Goal: Communication & Community: Answer question/provide support

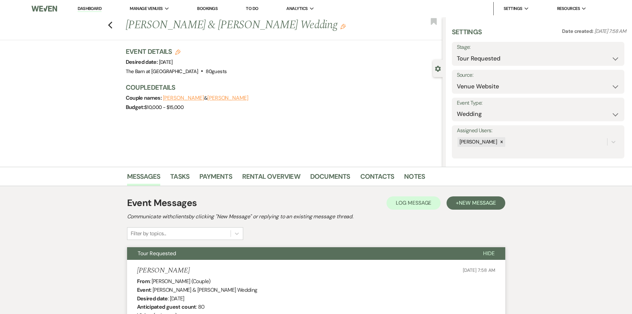
select select "2"
select select "5"
click at [88, 8] on link "Dashboard" at bounding box center [90, 9] width 24 height 6
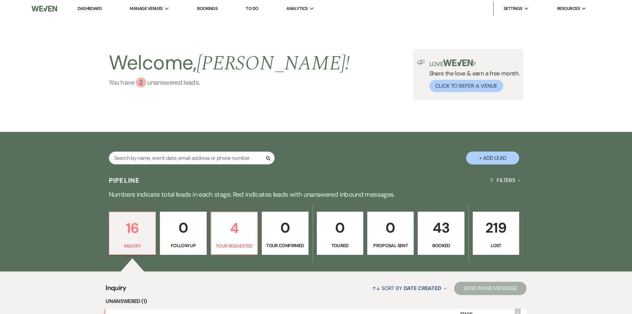
click at [141, 83] on div "2" at bounding box center [141, 82] width 10 height 10
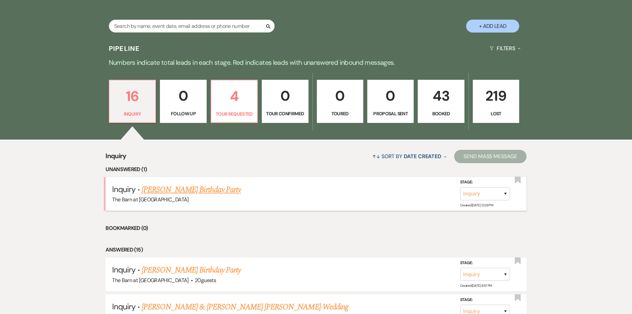
click at [215, 189] on link "[PERSON_NAME] Birthday Party" at bounding box center [191, 190] width 99 height 12
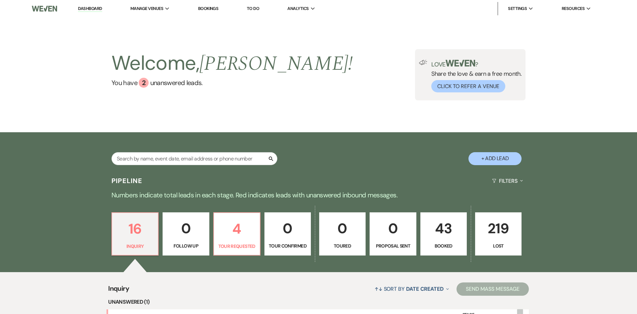
select select "5"
select select "4"
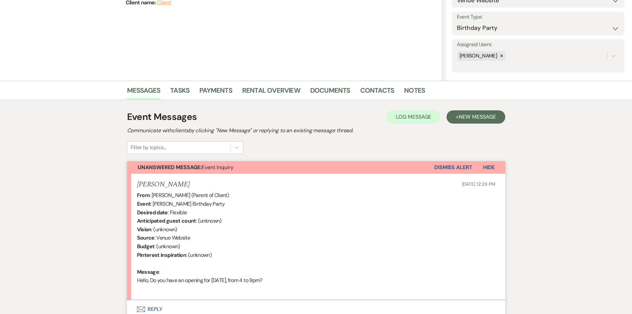
scroll to position [143, 0]
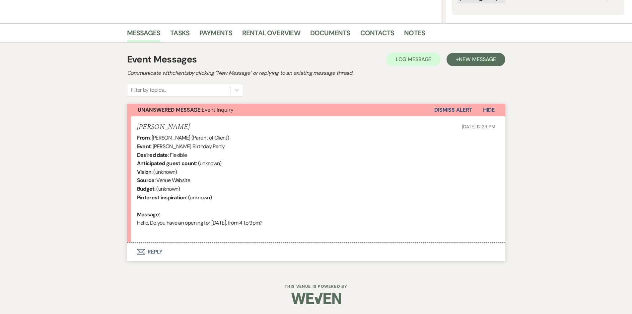
click at [156, 251] on button "Envelope Reply" at bounding box center [316, 251] width 378 height 19
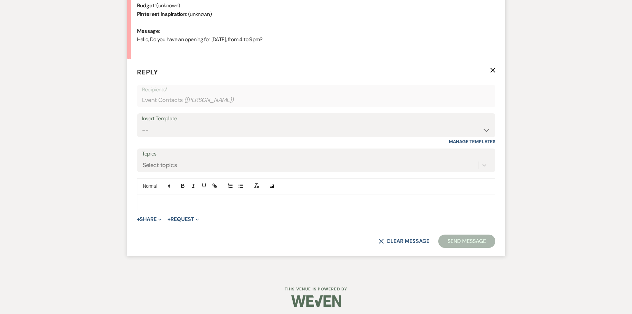
scroll to position [327, 0]
click at [177, 124] on select "-- Tour Request Response Follow Up Hourly rental initial reply Initial Wedding …" at bounding box center [316, 129] width 349 height 13
select select "3222"
click at [142, 123] on select "-- Tour Request Response Follow Up Hourly rental initial reply Initial Wedding …" at bounding box center [316, 129] width 349 height 13
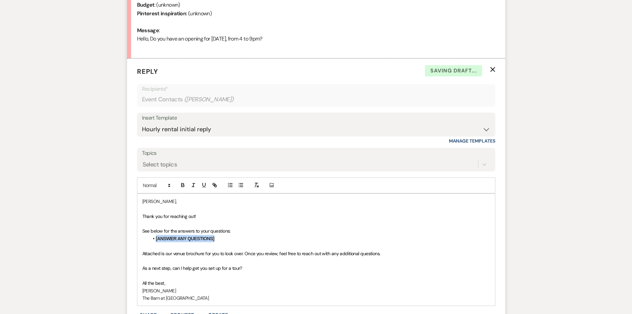
drag, startPoint x: 223, startPoint y: 239, endPoint x: 150, endPoint y: 238, distance: 73.7
click at [150, 238] on li "[ANSWER ANY QUESTIONS]" at bounding box center [319, 238] width 341 height 7
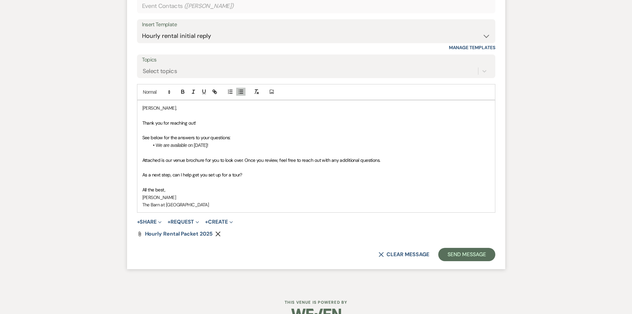
scroll to position [427, 0]
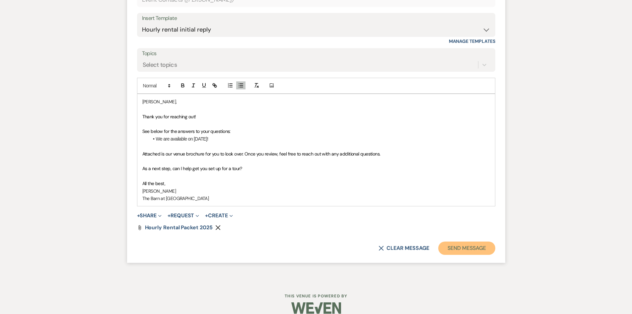
click at [476, 249] on button "Send Message" at bounding box center [466, 247] width 57 height 13
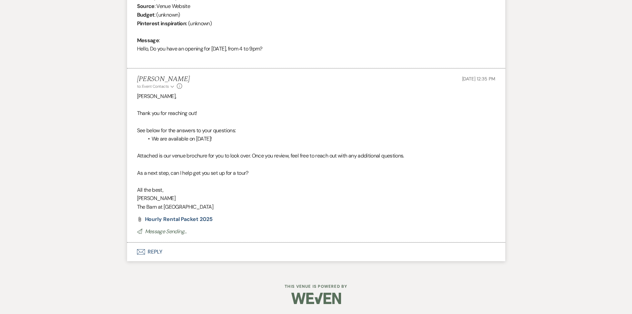
scroll to position [317, 0]
